Goal: Task Accomplishment & Management: Use online tool/utility

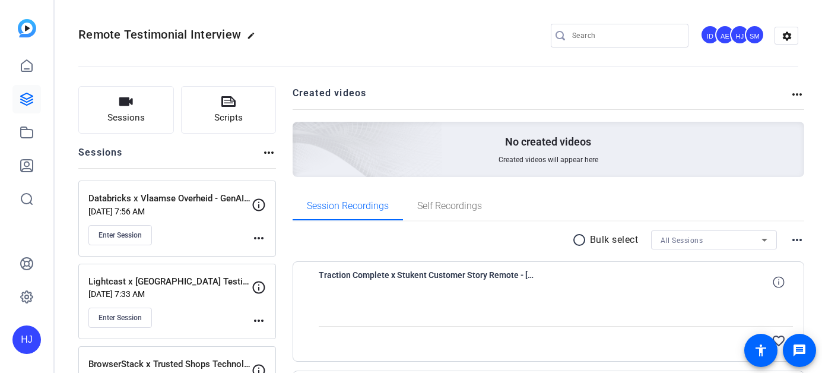
click at [611, 33] on input "Search" at bounding box center [625, 35] width 107 height 14
paste input "Cin7 Americas, Inc x Cultiver Testimonial"
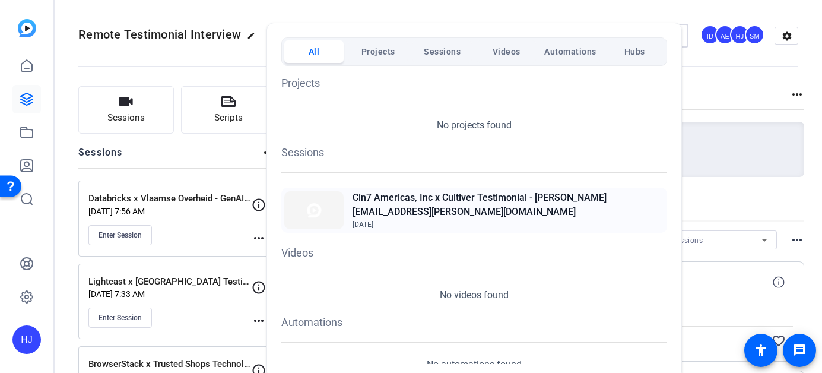
type input "Cin7 Americas, Inc x Cultiver Testimonial"
click at [471, 219] on span "Sep 29, 2025" at bounding box center [509, 224] width 312 height 11
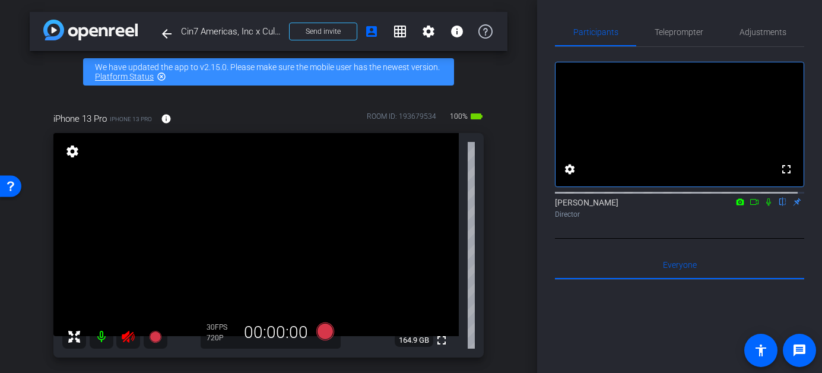
click at [129, 338] on icon at bounding box center [128, 337] width 12 height 12
click at [757, 36] on span "Adjustments" at bounding box center [763, 32] width 47 height 8
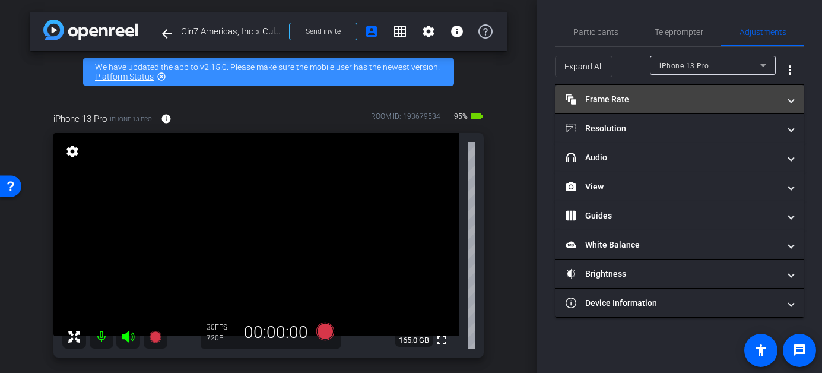
click at [702, 102] on mat-panel-title "Frame Rate Frame Rate" at bounding box center [673, 99] width 214 height 12
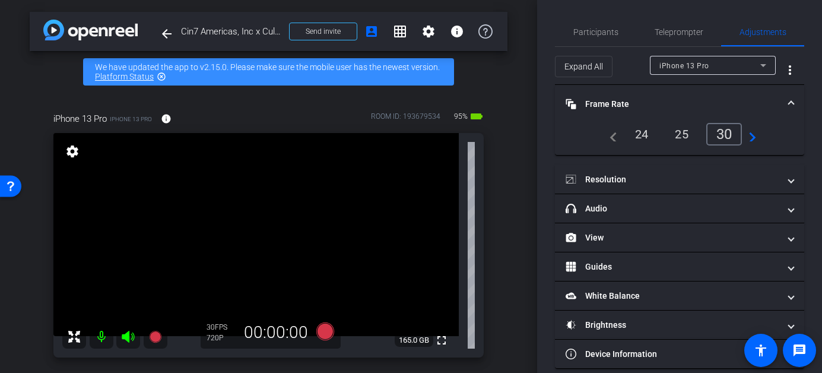
click at [639, 131] on div "24" at bounding box center [641, 134] width 31 height 20
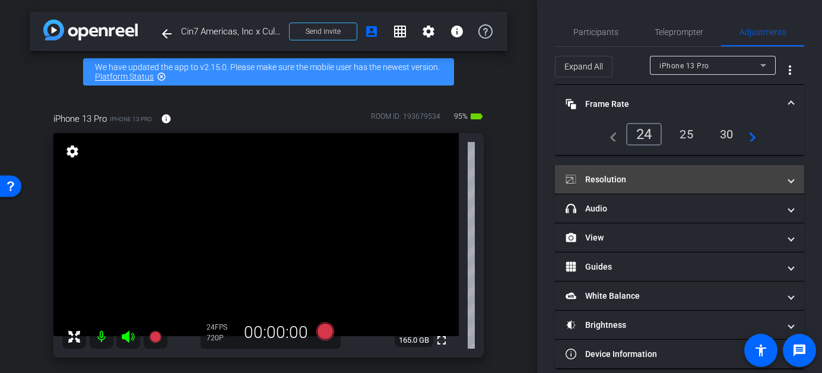
click at [665, 186] on mat-expansion-panel-header "Resolution" at bounding box center [679, 179] width 249 height 28
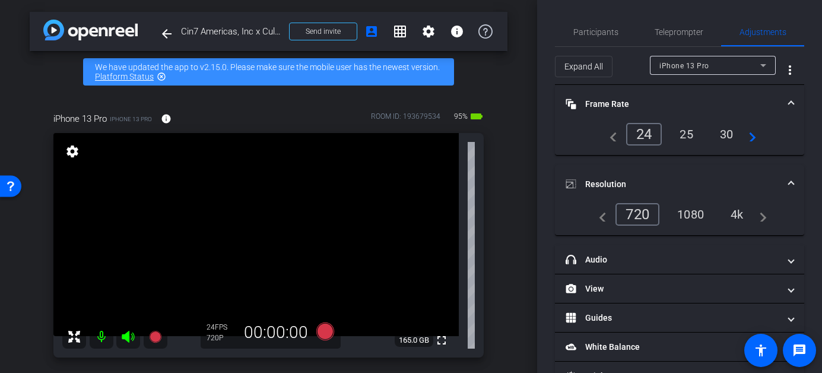
click at [687, 216] on div "1080" at bounding box center [690, 214] width 45 height 20
click at [588, 37] on span "Participants" at bounding box center [595, 32] width 45 height 28
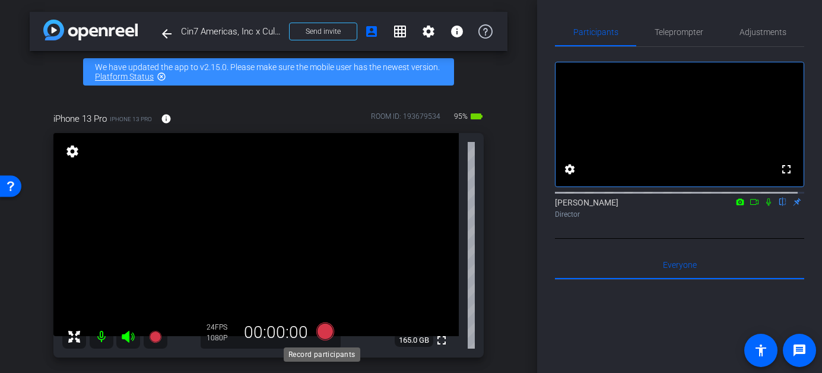
click at [319, 333] on icon at bounding box center [325, 331] width 18 height 18
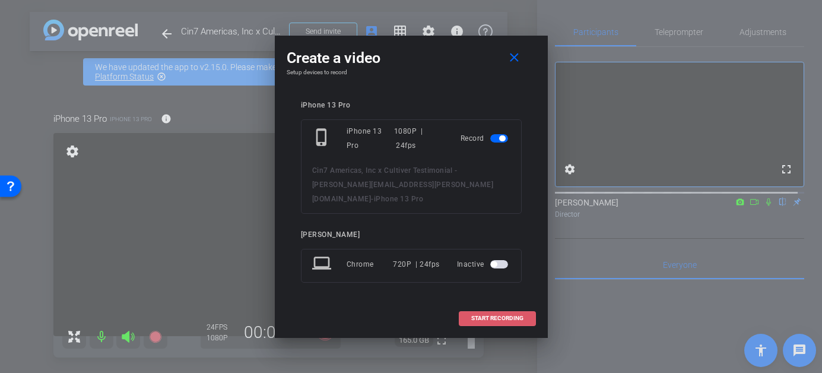
click at [486, 315] on span "START RECORDING" at bounding box center [497, 318] width 52 height 6
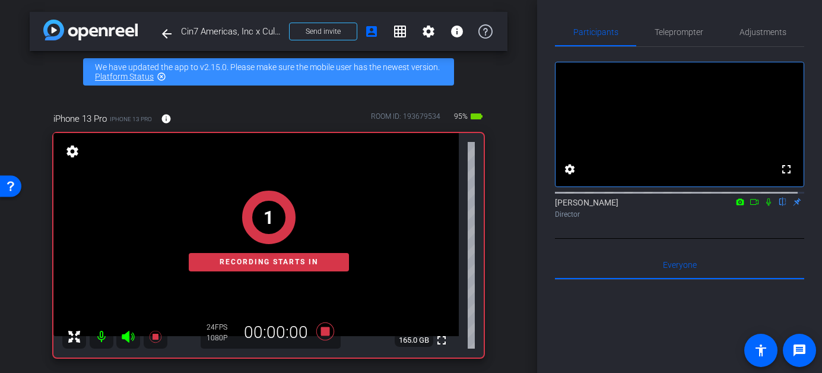
click at [766, 206] on icon at bounding box center [768, 202] width 5 height 8
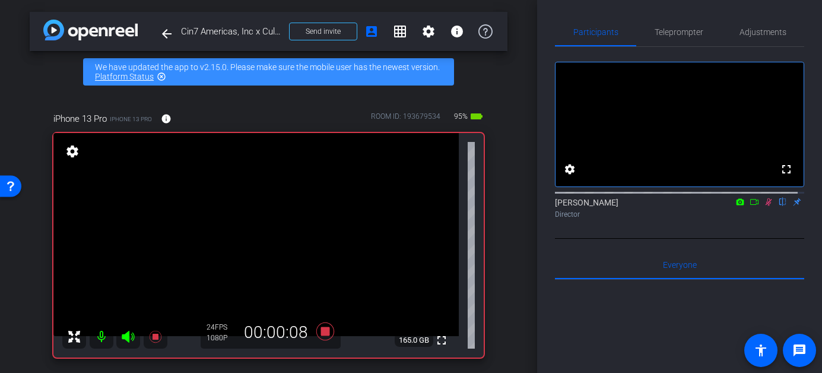
click at [764, 206] on icon at bounding box center [768, 202] width 9 height 8
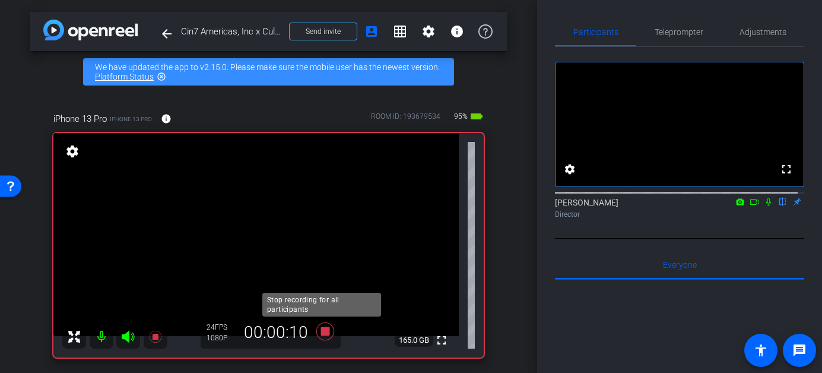
click at [324, 332] on icon at bounding box center [325, 331] width 18 height 18
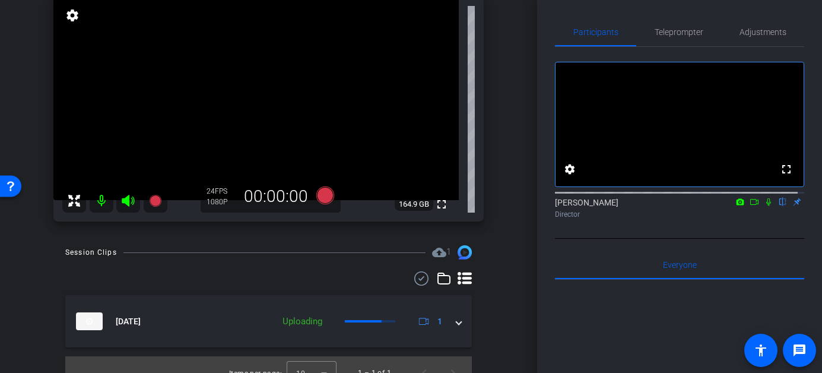
scroll to position [126, 0]
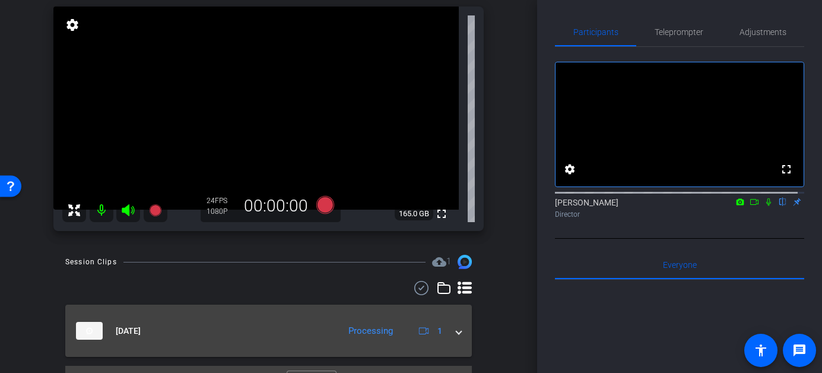
click at [456, 331] on span at bounding box center [458, 331] width 5 height 12
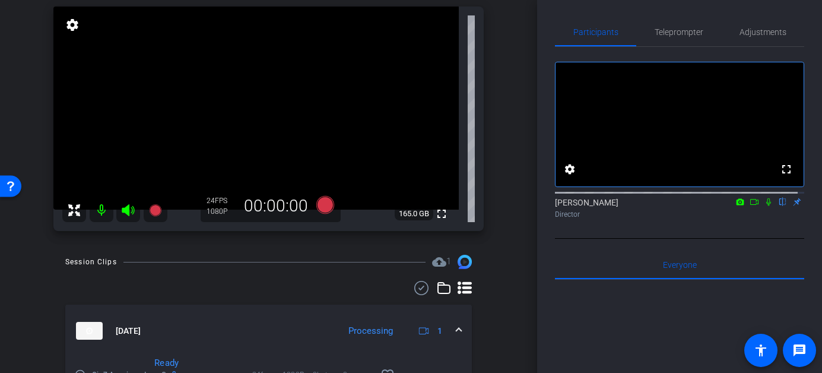
click at [456, 331] on span at bounding box center [458, 331] width 5 height 12
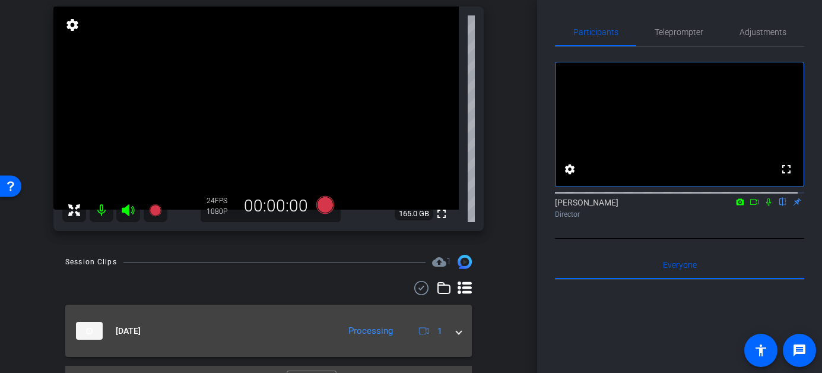
click at [456, 331] on span at bounding box center [458, 331] width 5 height 12
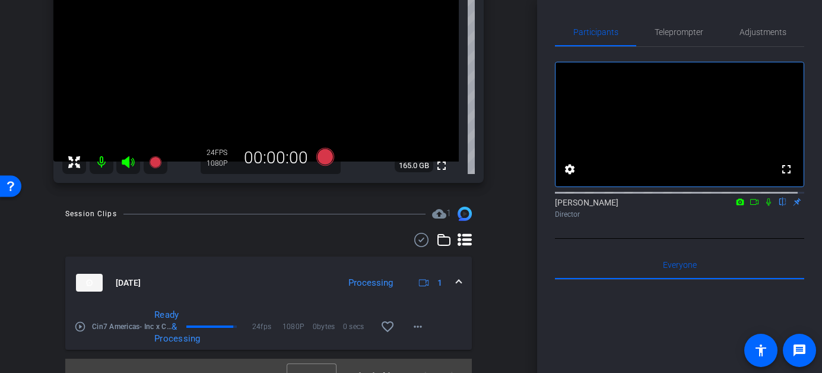
scroll to position [193, 0]
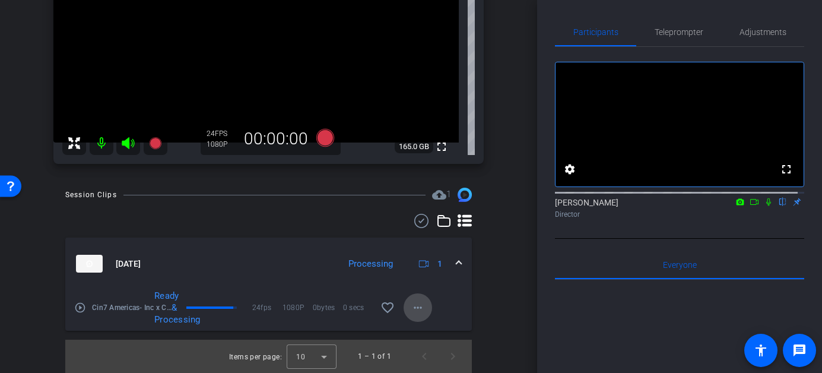
click at [411, 309] on mat-icon "more_horiz" at bounding box center [418, 307] width 14 height 14
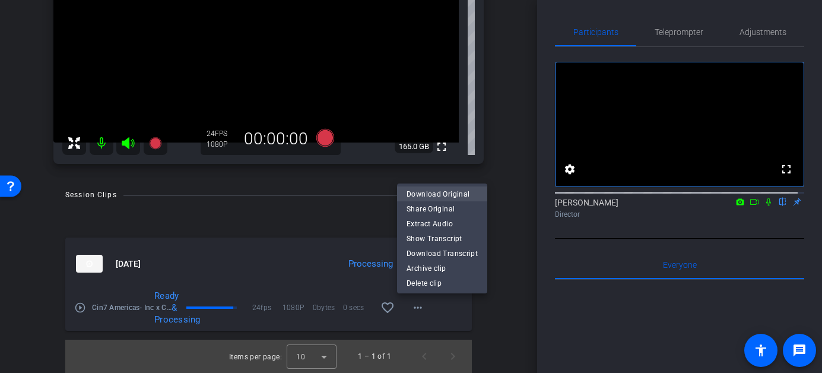
click at [435, 191] on span "Download Original" at bounding box center [442, 194] width 71 height 14
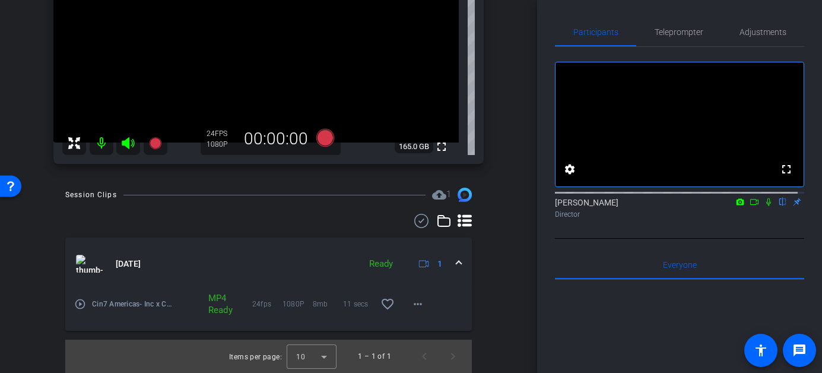
click at [105, 142] on mat-icon at bounding box center [102, 143] width 24 height 24
click at [123, 143] on icon at bounding box center [128, 143] width 12 height 12
click at [126, 144] on icon at bounding box center [128, 143] width 12 height 12
click at [101, 141] on mat-icon at bounding box center [102, 143] width 24 height 24
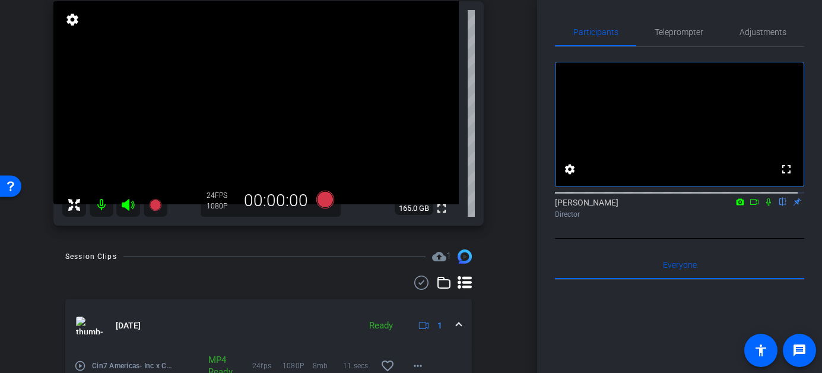
scroll to position [125, 0]
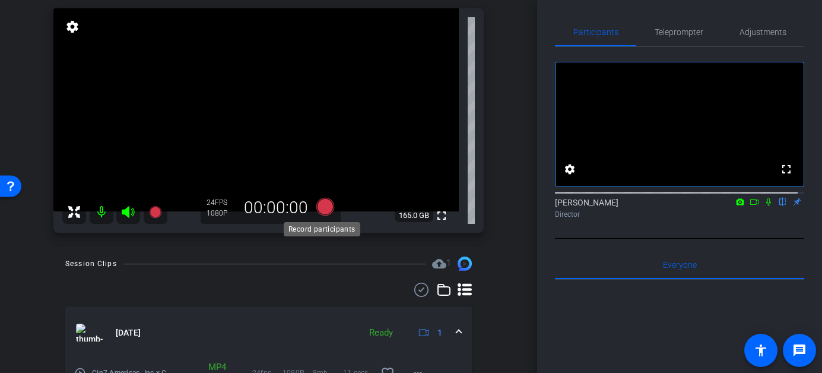
click at [321, 207] on icon at bounding box center [325, 207] width 18 height 18
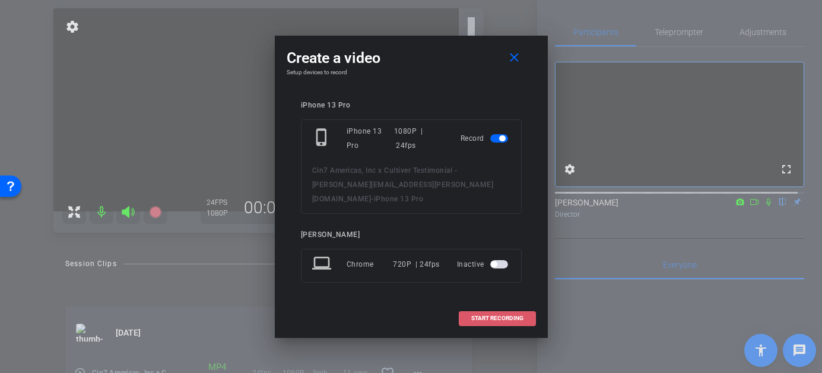
click at [477, 306] on span at bounding box center [497, 318] width 76 height 28
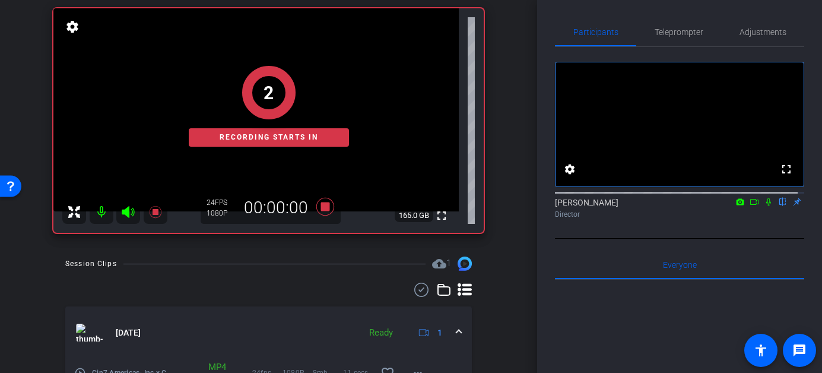
click at [750, 206] on icon at bounding box center [754, 202] width 9 height 8
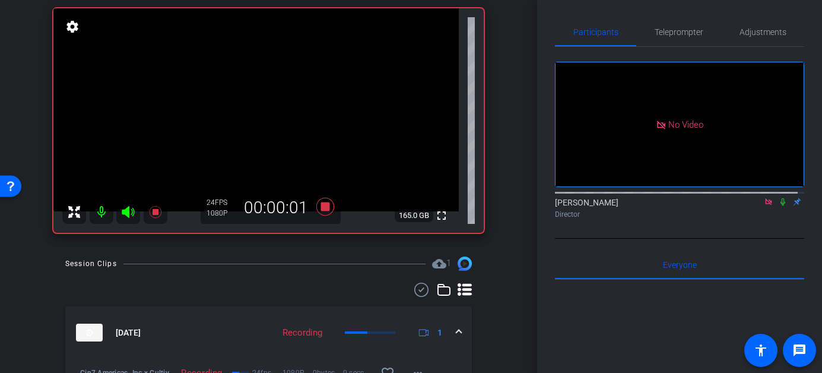
click at [778, 206] on icon at bounding box center [782, 202] width 9 height 8
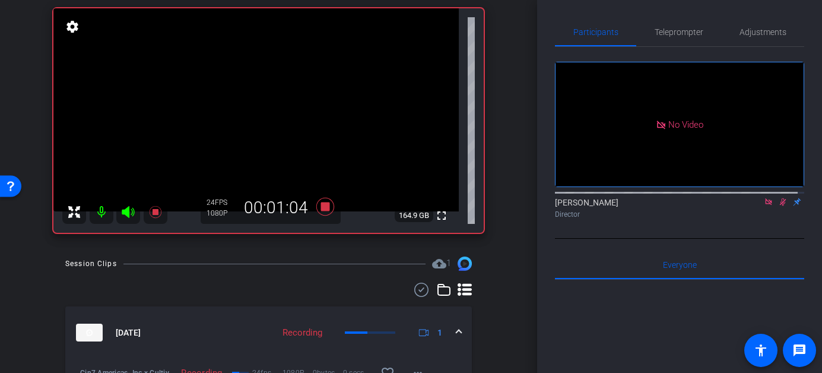
click at [778, 206] on icon at bounding box center [782, 202] width 9 height 8
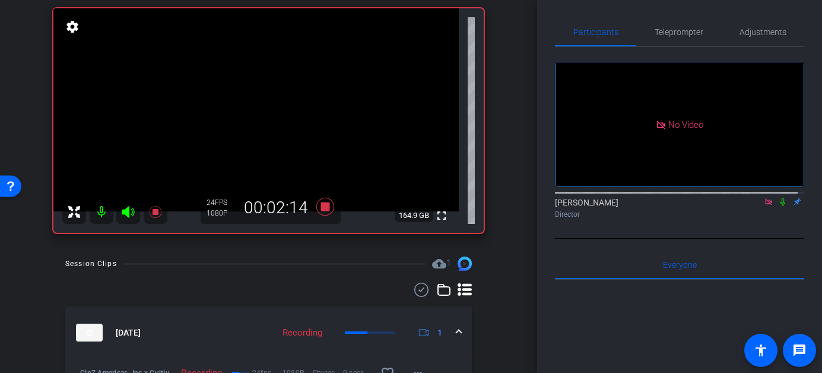
click at [778, 206] on icon at bounding box center [782, 202] width 9 height 8
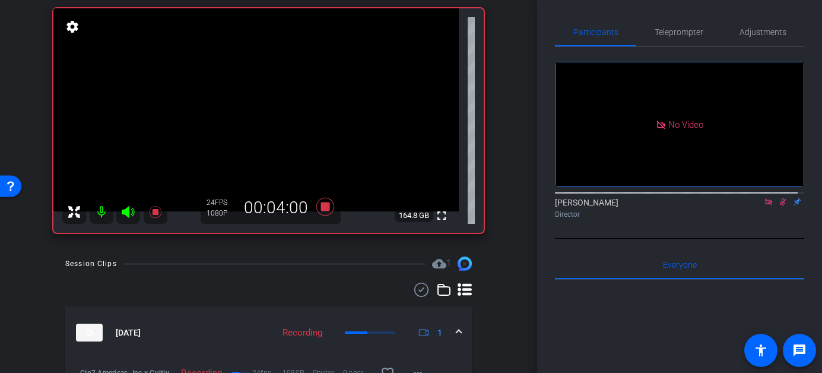
click at [778, 206] on icon at bounding box center [782, 202] width 9 height 8
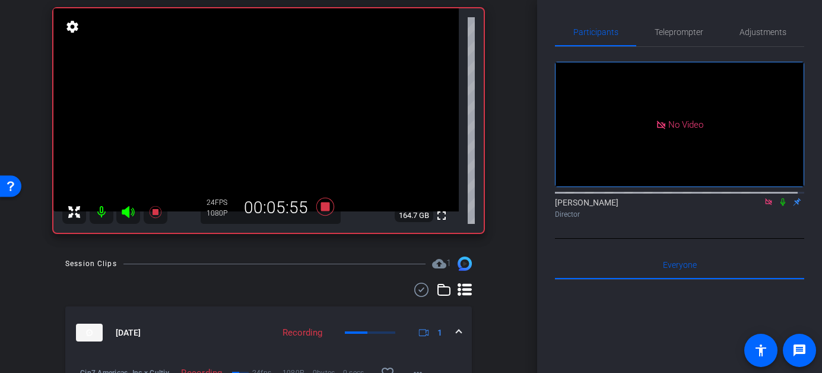
click at [778, 206] on icon at bounding box center [782, 202] width 9 height 8
click at [781, 206] on icon at bounding box center [783, 202] width 5 height 8
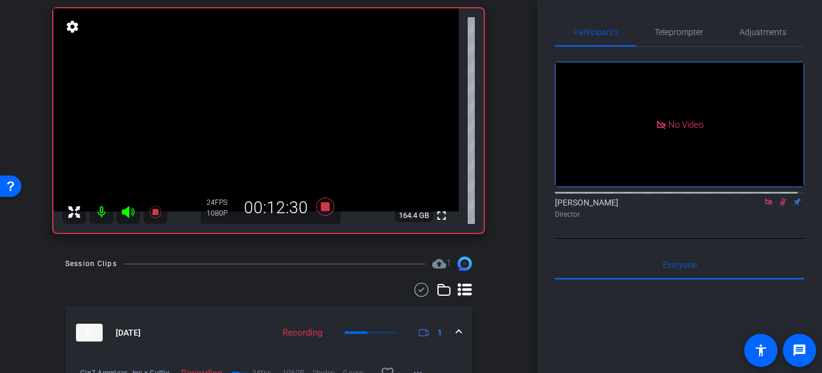
click at [778, 206] on icon at bounding box center [782, 202] width 9 height 8
click at [781, 206] on icon at bounding box center [783, 202] width 5 height 8
click at [778, 206] on icon at bounding box center [782, 202] width 9 height 8
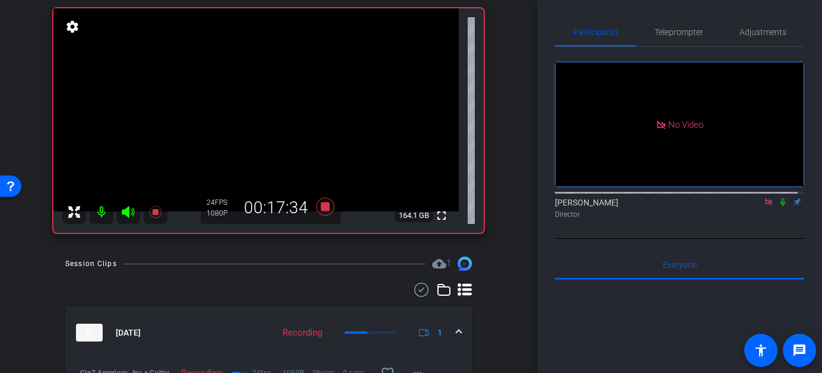
click at [778, 206] on icon at bounding box center [782, 202] width 9 height 8
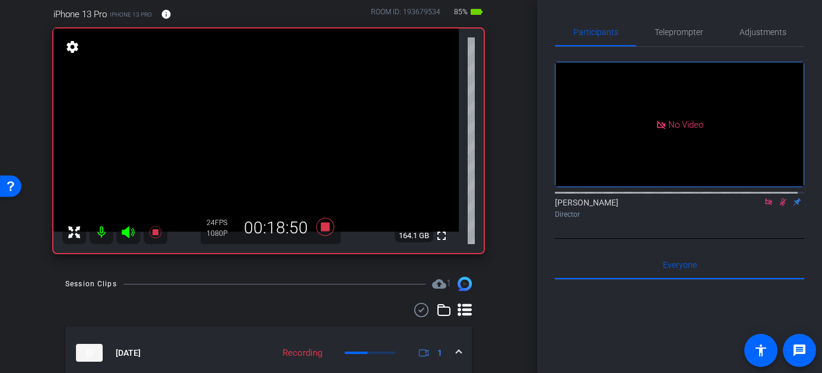
scroll to position [83, 0]
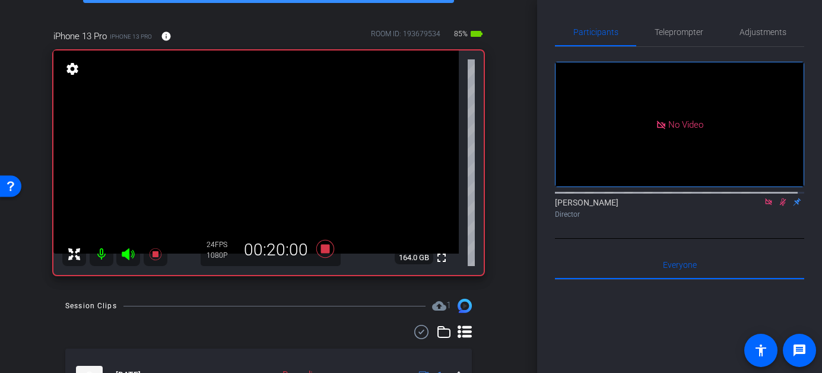
click at [778, 206] on icon at bounding box center [782, 202] width 9 height 8
click at [781, 206] on icon at bounding box center [783, 202] width 5 height 8
click at [780, 206] on icon at bounding box center [783, 202] width 7 height 8
click at [778, 206] on icon at bounding box center [782, 202] width 9 height 8
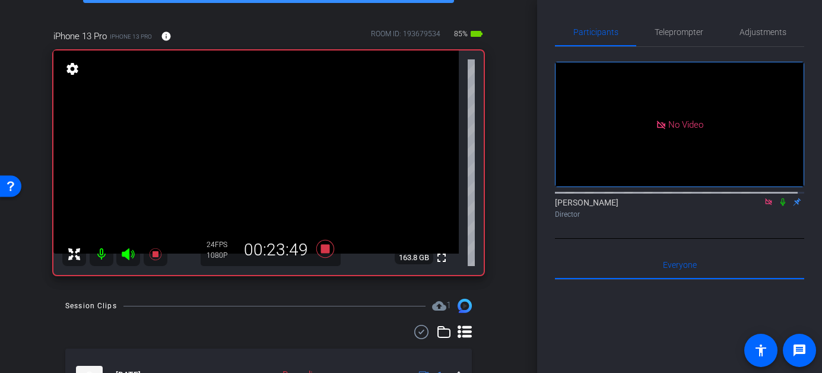
click at [778, 206] on icon at bounding box center [782, 202] width 9 height 8
click at [781, 206] on icon at bounding box center [783, 202] width 5 height 8
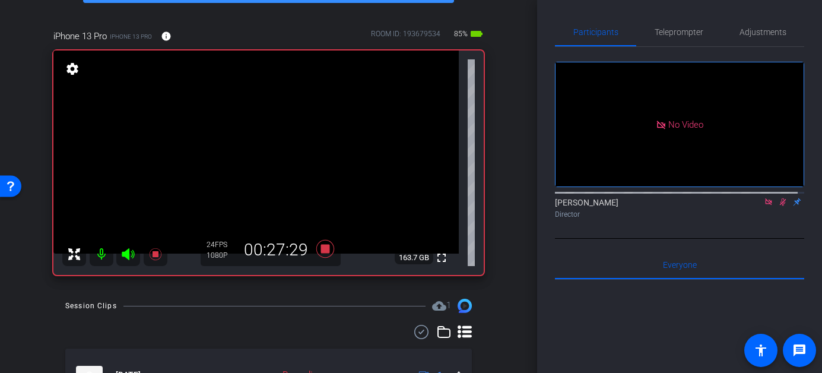
click at [780, 206] on icon at bounding box center [783, 202] width 7 height 8
click at [781, 206] on icon at bounding box center [783, 202] width 5 height 8
click at [780, 206] on icon at bounding box center [783, 202] width 7 height 8
click at [778, 206] on icon at bounding box center [782, 202] width 9 height 8
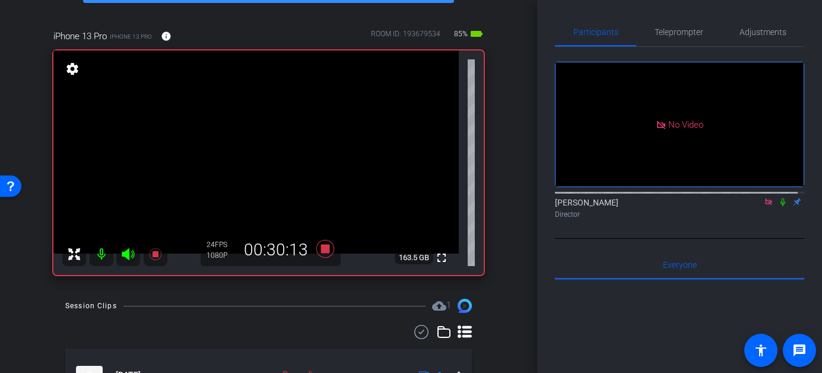
click at [778, 206] on icon at bounding box center [782, 202] width 9 height 8
click at [780, 206] on icon at bounding box center [783, 202] width 7 height 8
click at [781, 206] on icon at bounding box center [783, 202] width 5 height 8
click at [780, 206] on icon at bounding box center [783, 202] width 7 height 8
click at [781, 206] on icon at bounding box center [783, 202] width 5 height 8
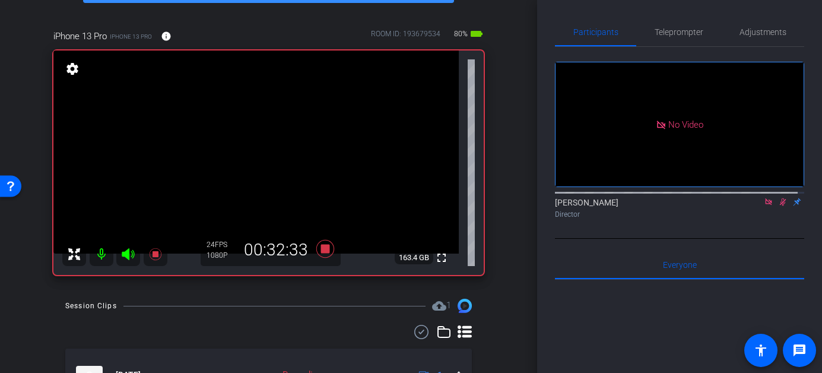
click at [778, 206] on icon at bounding box center [782, 202] width 9 height 8
click at [776, 207] on mat-icon at bounding box center [783, 201] width 14 height 11
click at [780, 206] on icon at bounding box center [783, 202] width 7 height 8
click at [778, 206] on icon at bounding box center [782, 202] width 9 height 8
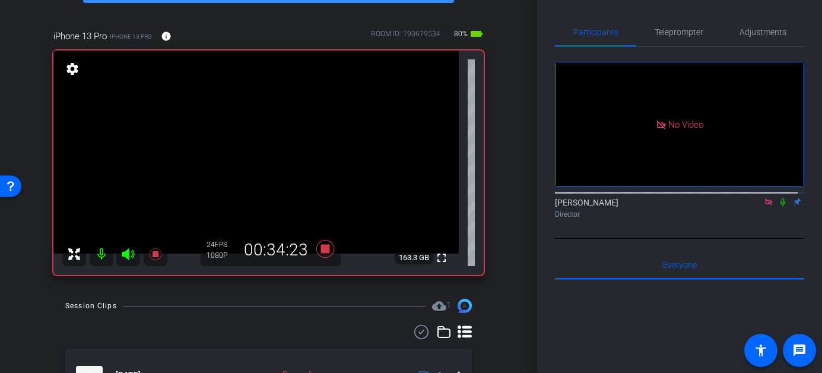
click at [778, 206] on icon at bounding box center [782, 202] width 9 height 8
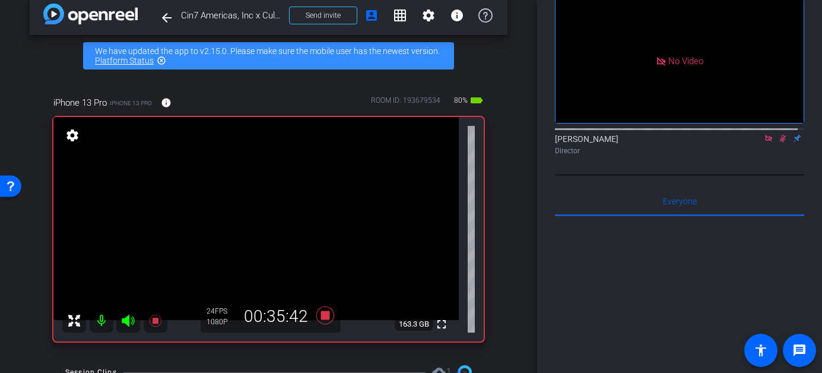
scroll to position [14, 0]
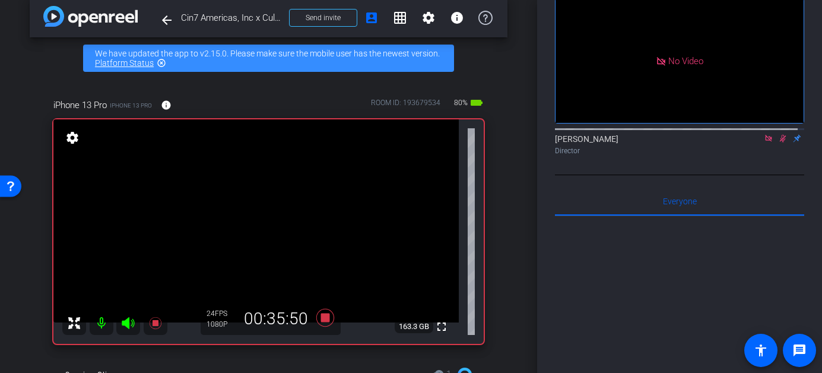
click at [778, 142] on icon at bounding box center [782, 138] width 9 height 8
click at [780, 133] on div at bounding box center [679, 127] width 249 height 9
click at [778, 142] on icon at bounding box center [782, 138] width 9 height 8
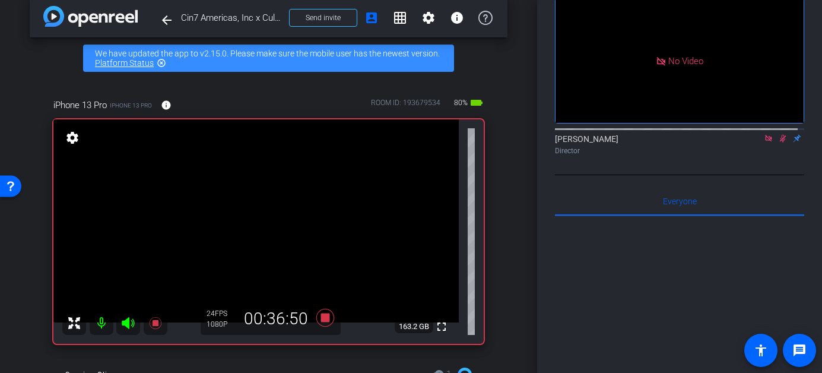
click at [778, 142] on icon at bounding box center [782, 138] width 9 height 8
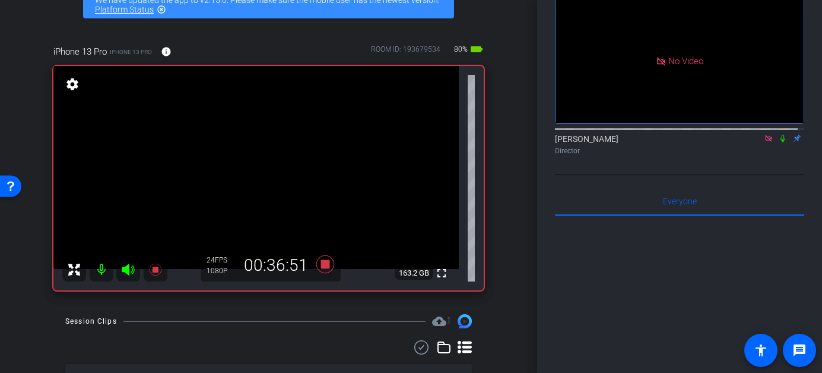
scroll to position [69, 0]
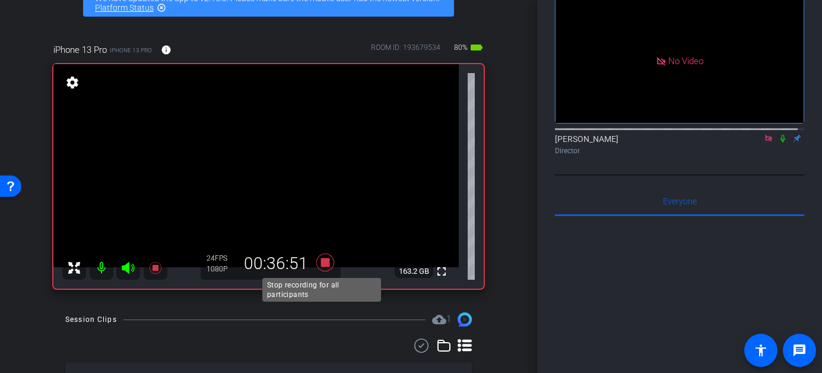
click at [319, 262] on icon at bounding box center [325, 262] width 18 height 18
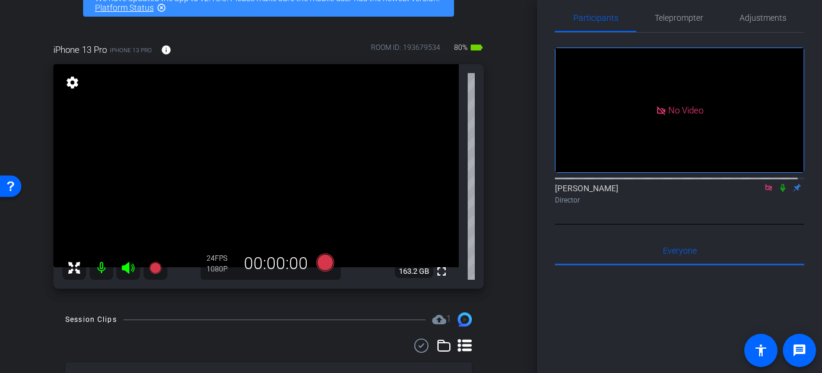
scroll to position [0, 0]
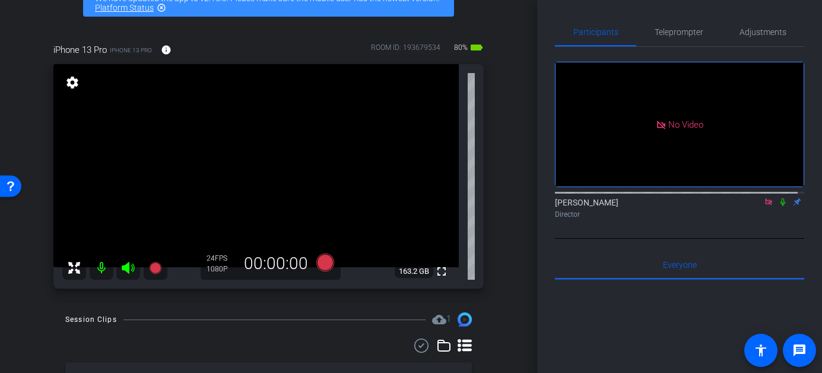
click at [764, 206] on icon at bounding box center [768, 202] width 9 height 8
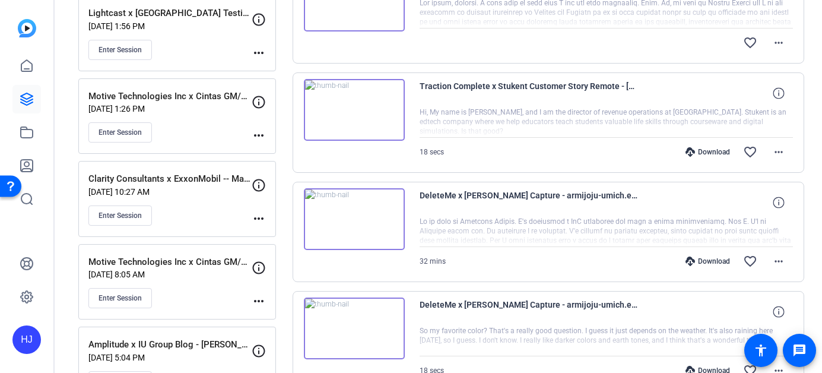
scroll to position [484, 0]
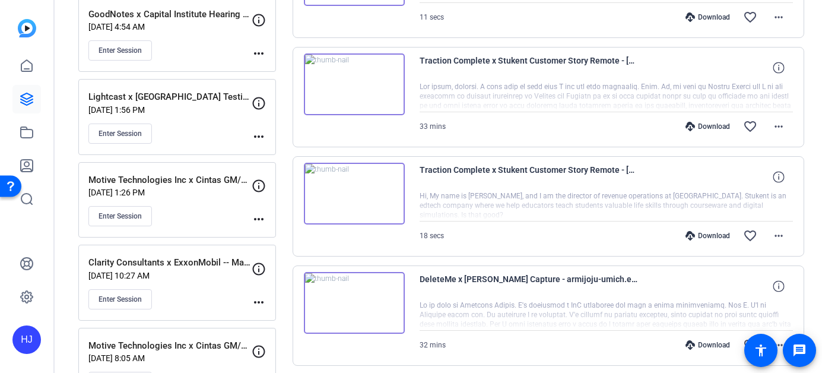
scroll to position [417, 0]
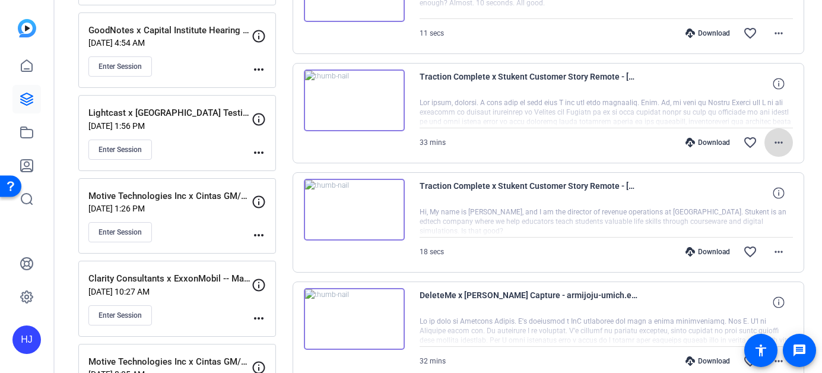
click at [773, 138] on mat-icon "more_horiz" at bounding box center [779, 142] width 14 height 14
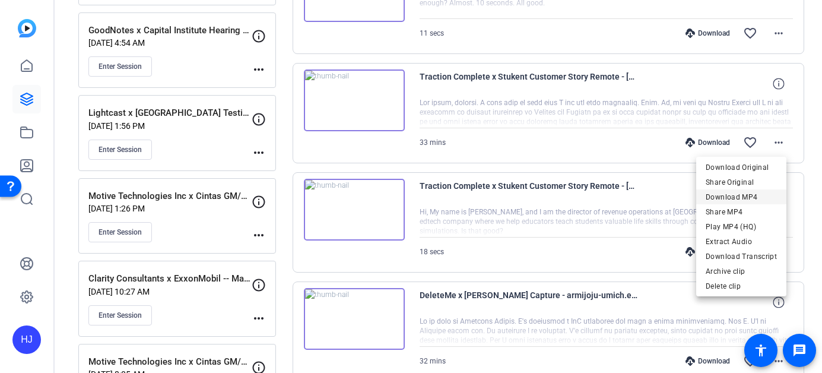
click at [726, 199] on span "Download MP4" at bounding box center [741, 197] width 71 height 14
